Goal: Transaction & Acquisition: Purchase product/service

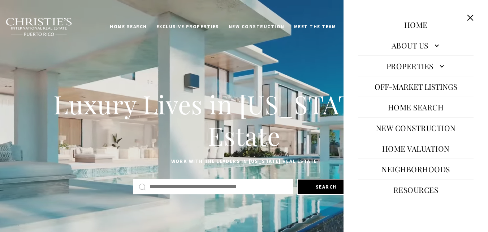
click at [405, 164] on link "Neighborhoods" at bounding box center [416, 168] width 76 height 17
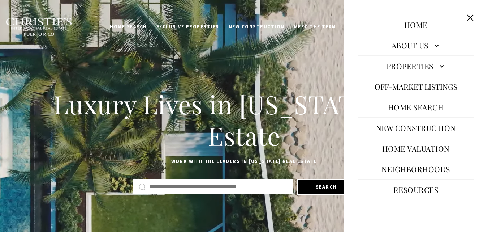
click at [440, 68] on link "Properties" at bounding box center [416, 65] width 116 height 17
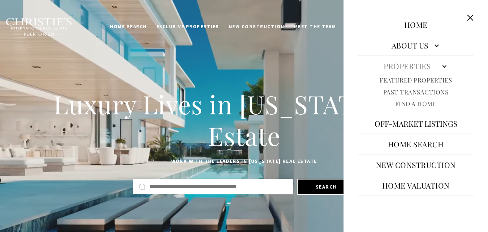
click at [407, 92] on link "Past Transactions" at bounding box center [415, 92] width 65 height 8
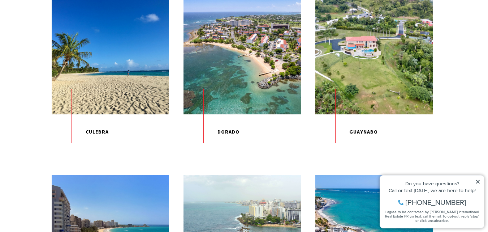
scroll to position [434, 0]
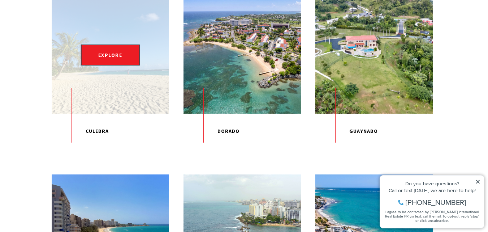
click at [99, 148] on p "Culebra" at bounding box center [110, 130] width 117 height 35
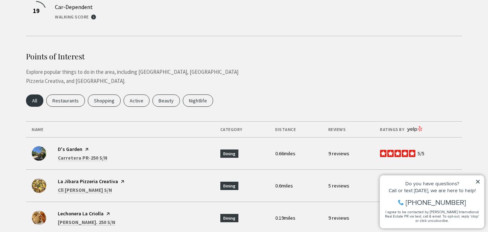
scroll to position [1970, 0]
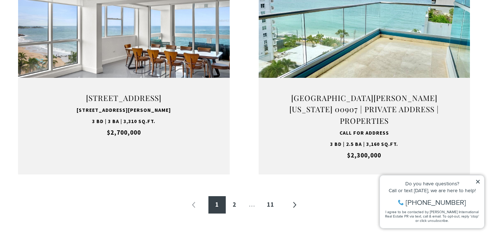
scroll to position [929, 0]
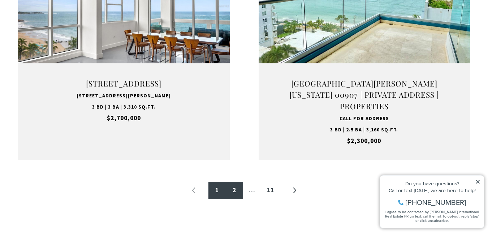
click at [235, 183] on link "2" at bounding box center [234, 189] width 17 height 17
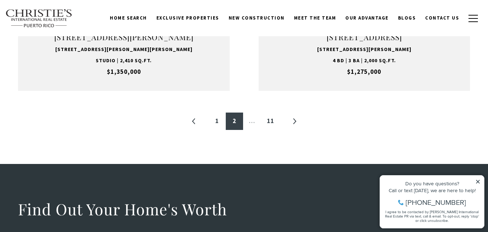
scroll to position [997, 0]
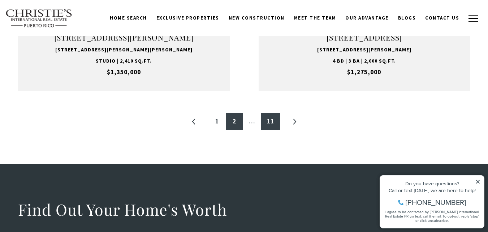
click at [270, 120] on link "11" at bounding box center [270, 121] width 19 height 17
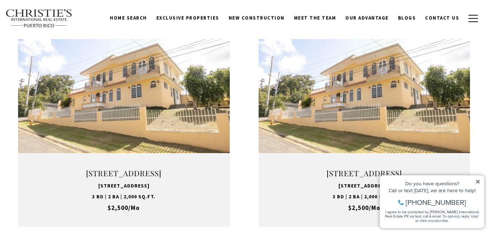
scroll to position [14, 0]
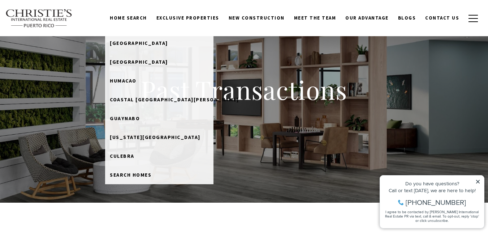
click at [135, 15] on link "Home Search" at bounding box center [128, 18] width 47 height 14
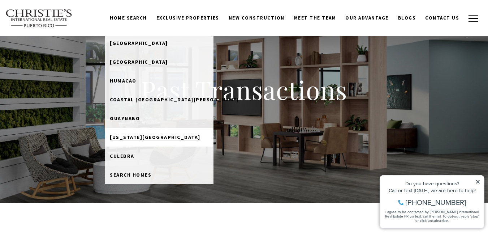
click at [142, 138] on span "[US_STATE][GEOGRAPHIC_DATA]" at bounding box center [155, 137] width 91 height 7
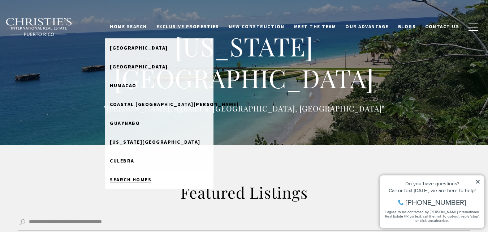
click at [136, 179] on span "Search Homes" at bounding box center [131, 179] width 42 height 7
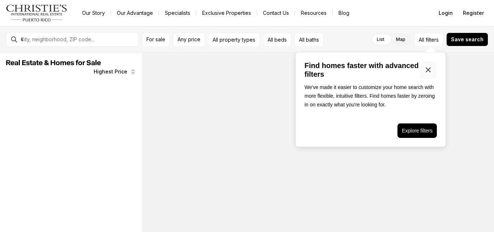
click at [430, 67] on icon "Close popover" at bounding box center [428, 69] width 9 height 9
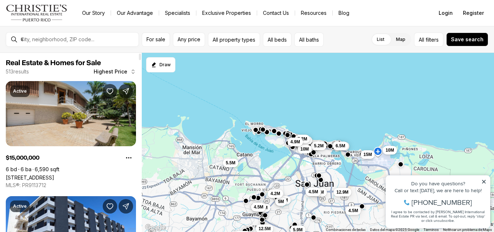
click at [54, 174] on link "20 AMAPOLA ST, CAROLINA PR, 00979" at bounding box center [30, 177] width 48 height 6
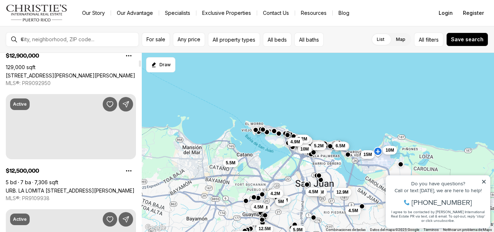
scroll to position [246, 0]
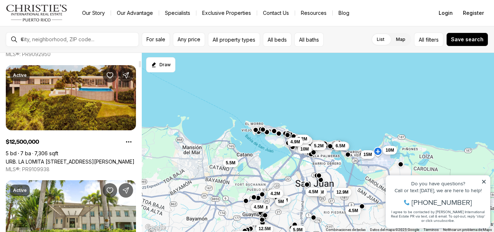
click at [88, 158] on link "URB. LA LOMITA [STREET_ADDRESS][PERSON_NAME]" at bounding box center [70, 161] width 129 height 6
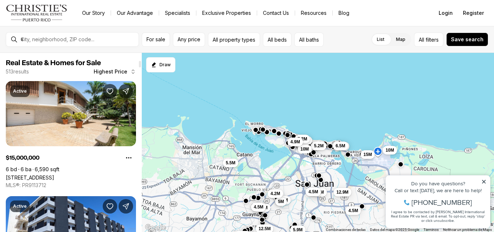
scroll to position [246, 0]
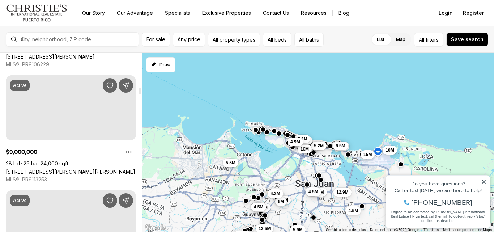
scroll to position [1142, 0]
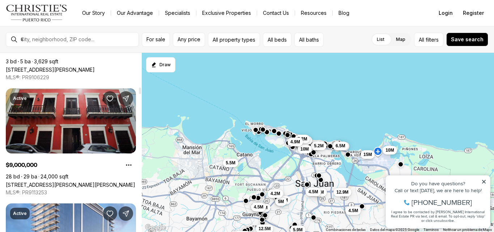
click at [63, 181] on link "[STREET_ADDRESS][PERSON_NAME][PERSON_NAME]" at bounding box center [70, 184] width 129 height 6
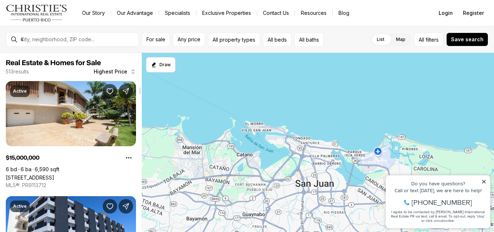
scroll to position [1142, 0]
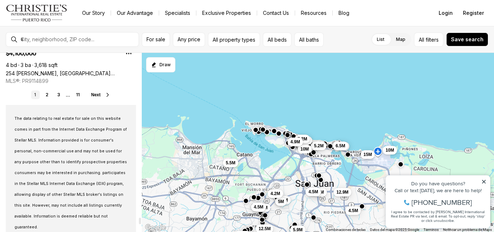
scroll to position [5464, 0]
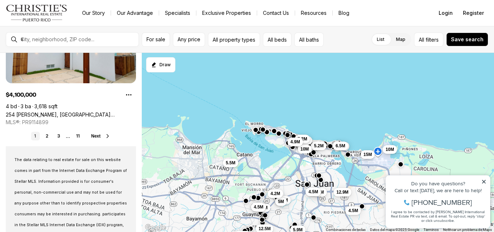
click at [390, 149] on span "10M" at bounding box center [389, 149] width 8 height 6
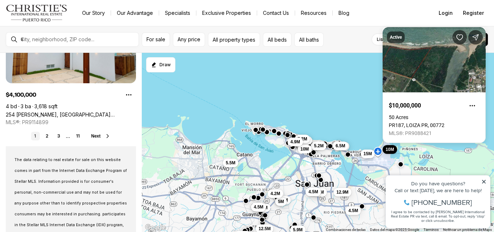
click at [365, 157] on button "15M" at bounding box center [367, 153] width 14 height 9
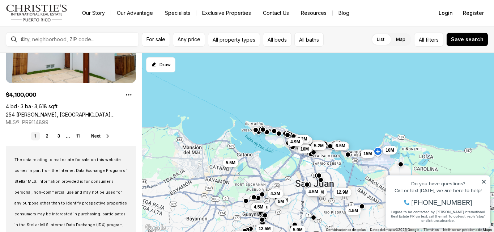
click at [367, 155] on span "15M" at bounding box center [367, 154] width 8 height 6
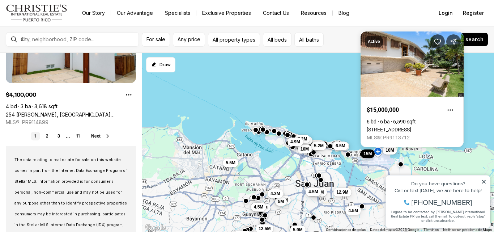
click at [493, 165] on div "Property added to favorites View 3 saved properties Property added to favorites…" at bounding box center [438, 197] width 112 height 67
click at [45, 12] on img "Main navigation" at bounding box center [37, 12] width 62 height 17
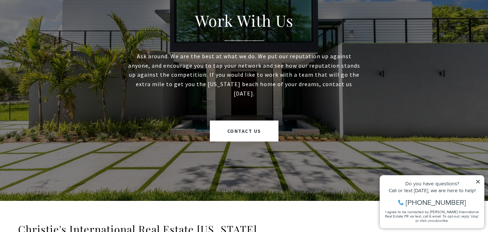
scroll to position [2226, 0]
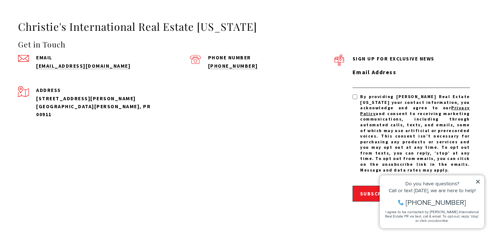
click at [478, 181] on icon at bounding box center [478, 182] width 4 height 4
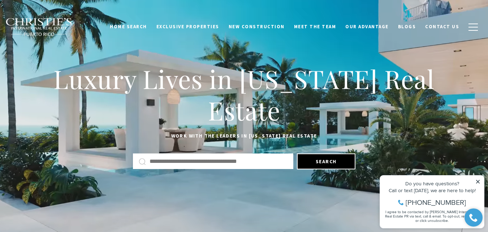
scroll to position [0, 0]
